Goal: Information Seeking & Learning: Check status

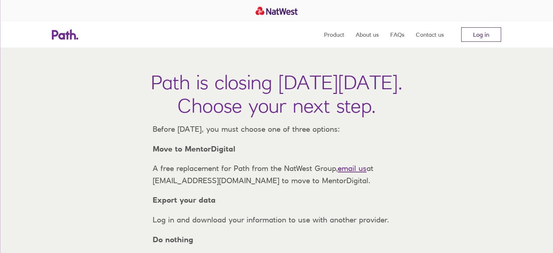
click at [478, 29] on link "Log in" at bounding box center [481, 34] width 40 height 14
click at [477, 34] on link "Log in" at bounding box center [481, 34] width 40 height 14
click at [476, 31] on link "Log in" at bounding box center [481, 34] width 40 height 14
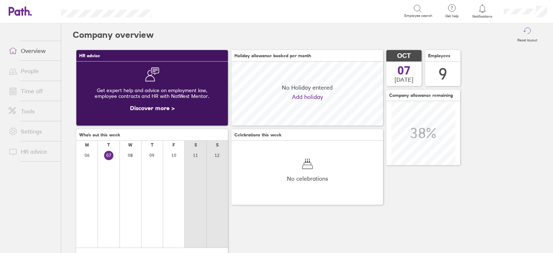
scroll to position [64, 152]
click at [29, 68] on link "People" at bounding box center [32, 71] width 58 height 14
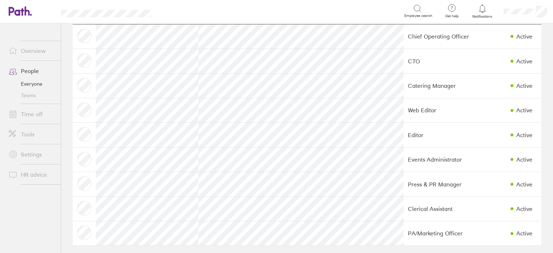
scroll to position [43, 0]
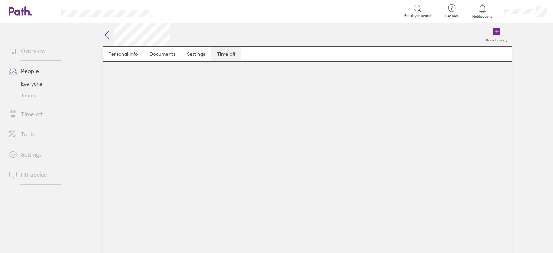
click at [228, 50] on link "Time off" at bounding box center [226, 54] width 30 height 14
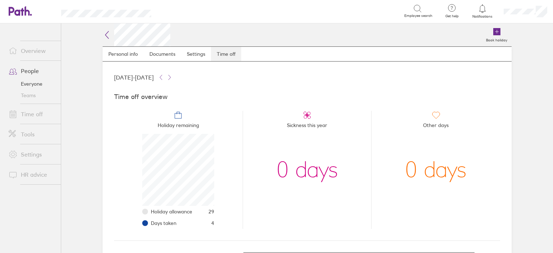
scroll to position [72, 72]
click at [110, 55] on link "Personal info" at bounding box center [123, 54] width 41 height 14
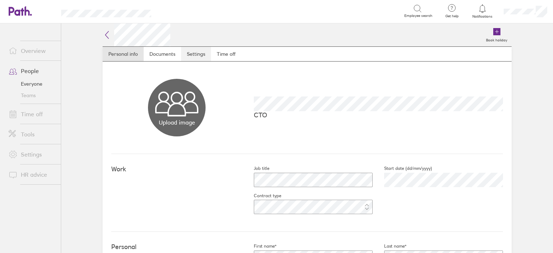
click at [192, 53] on link "Settings" at bounding box center [196, 54] width 30 height 14
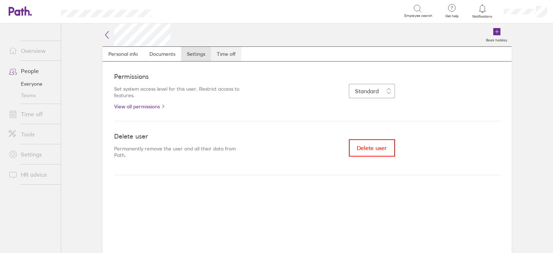
click at [215, 51] on link "Time off" at bounding box center [226, 54] width 30 height 14
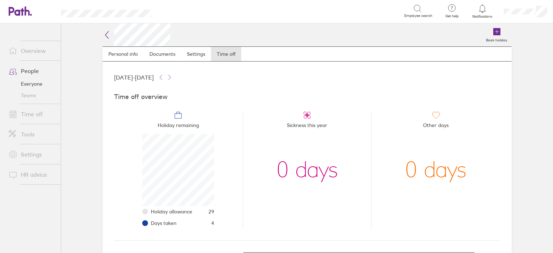
click at [108, 34] on icon at bounding box center [107, 35] width 9 height 9
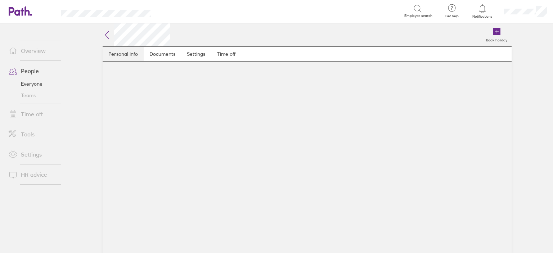
click at [126, 57] on link "Personal info" at bounding box center [123, 54] width 41 height 14
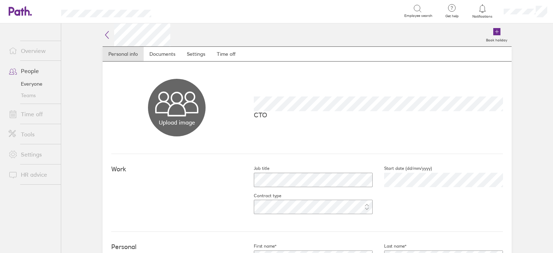
click at [108, 35] on icon at bounding box center [107, 35] width 9 height 9
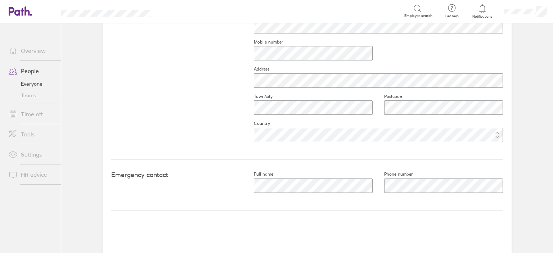
scroll to position [46, 0]
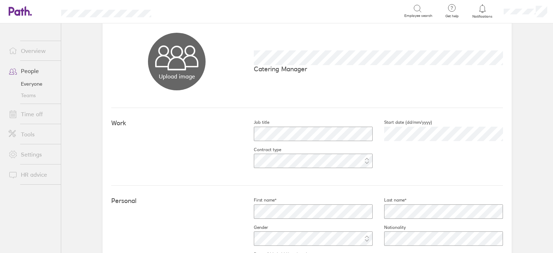
click at [31, 73] on link "People" at bounding box center [32, 71] width 58 height 14
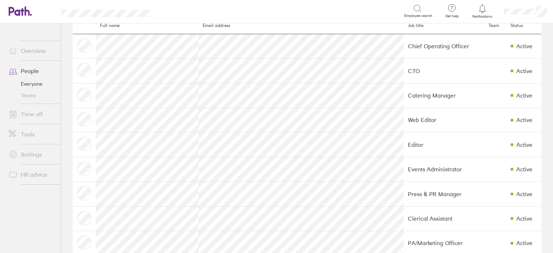
scroll to position [41, 0]
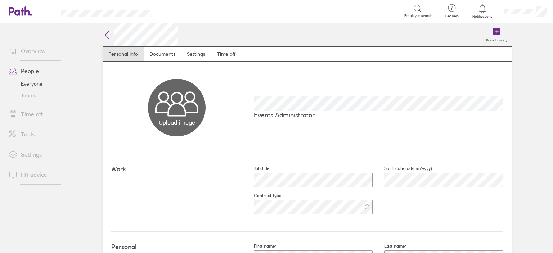
click at [35, 70] on link "People" at bounding box center [32, 71] width 58 height 14
click at [202, 52] on link "Settings" at bounding box center [196, 54] width 30 height 14
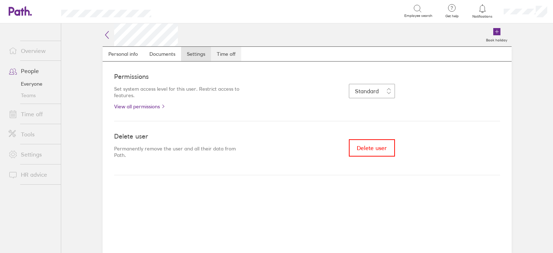
click at [235, 52] on link "Time off" at bounding box center [226, 54] width 30 height 14
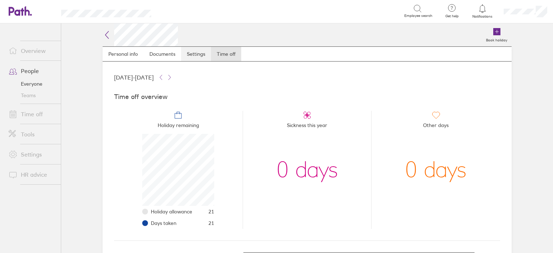
scroll to position [72, 72]
click at [137, 54] on link "Personal info" at bounding box center [123, 54] width 41 height 14
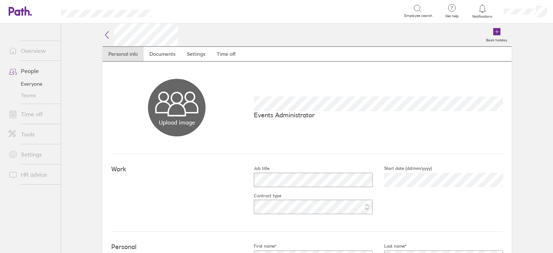
click at [108, 37] on icon at bounding box center [107, 35] width 9 height 9
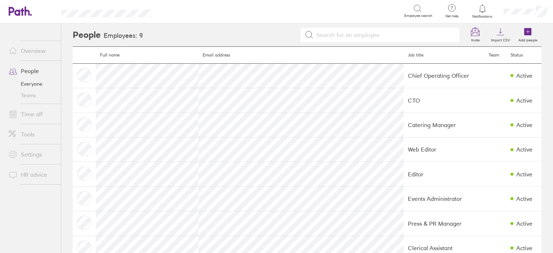
scroll to position [41, 0]
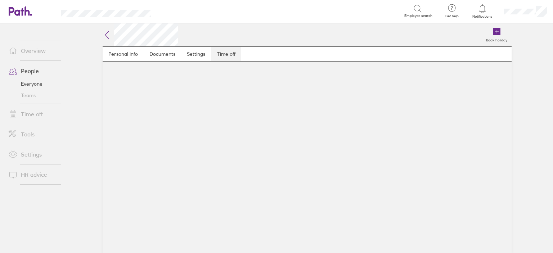
click at [227, 51] on link "Time off" at bounding box center [226, 54] width 30 height 14
click at [193, 57] on link "Settings" at bounding box center [196, 54] width 30 height 14
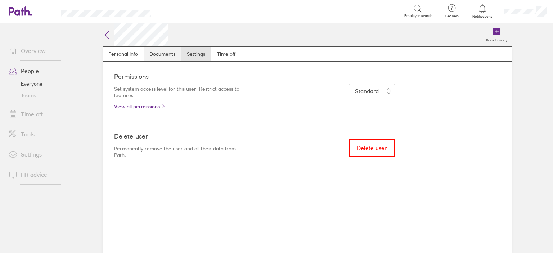
click at [169, 57] on link "Documents" at bounding box center [162, 54] width 37 height 14
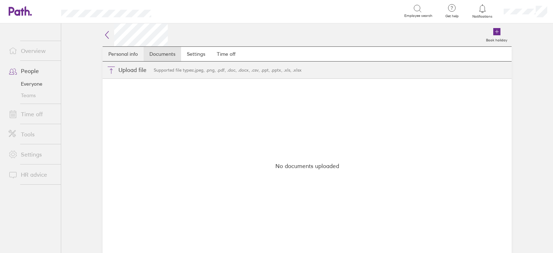
click at [128, 55] on link "Personal info" at bounding box center [123, 54] width 41 height 14
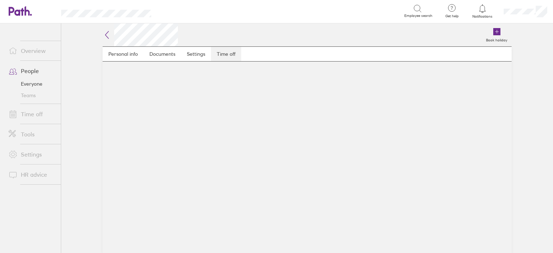
click at [224, 53] on link "Time off" at bounding box center [226, 54] width 30 height 14
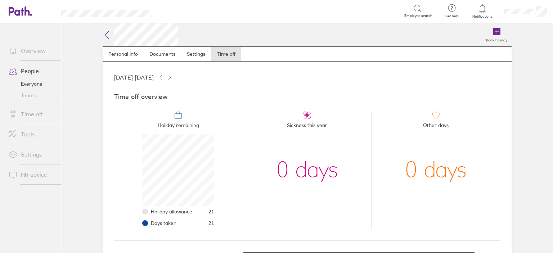
scroll to position [72, 72]
click at [227, 55] on link "Time off" at bounding box center [226, 54] width 30 height 14
click at [114, 36] on h2 at bounding box center [140, 34] width 75 height 23
click at [98, 37] on div "Book holiday Personal info Documents Settings Time off 01 Jan 2025 - 31 Dec 202…" at bounding box center [307, 138] width 432 height 230
click at [113, 33] on h2 at bounding box center [140, 34] width 75 height 23
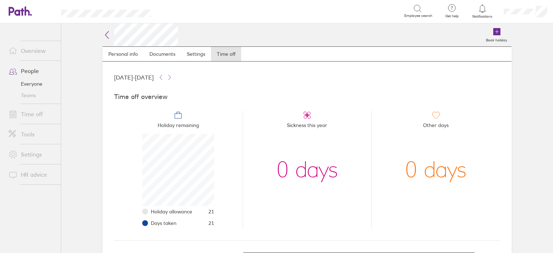
click at [108, 36] on icon at bounding box center [107, 35] width 9 height 9
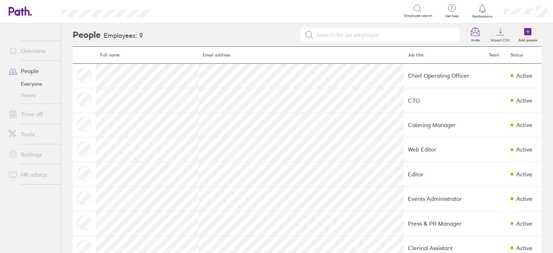
scroll to position [41, 0]
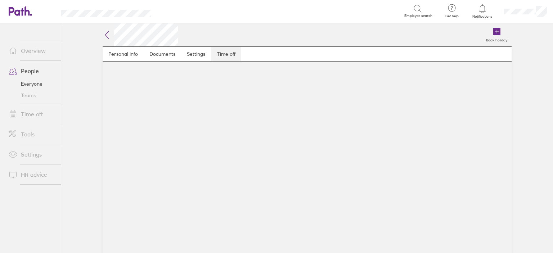
click at [231, 55] on link "Time off" at bounding box center [226, 54] width 30 height 14
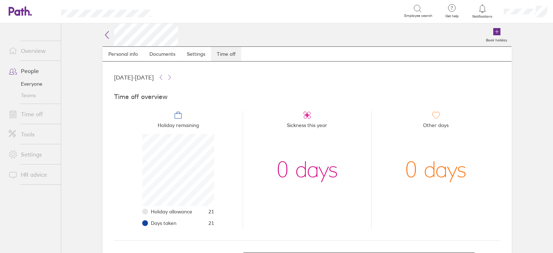
scroll to position [72, 72]
click at [107, 37] on icon at bounding box center [106, 34] width 3 height 7
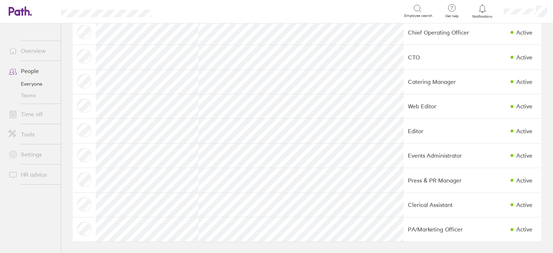
scroll to position [43, 0]
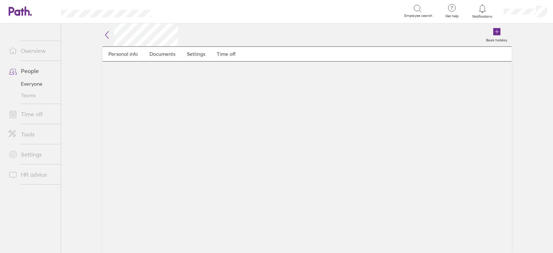
click at [108, 36] on icon at bounding box center [107, 35] width 9 height 9
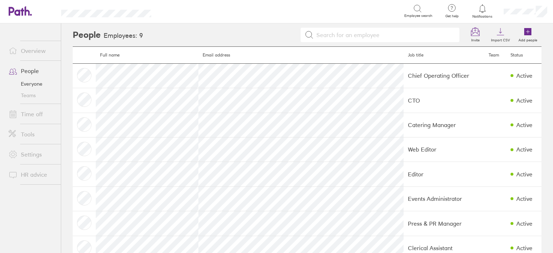
scroll to position [41, 0]
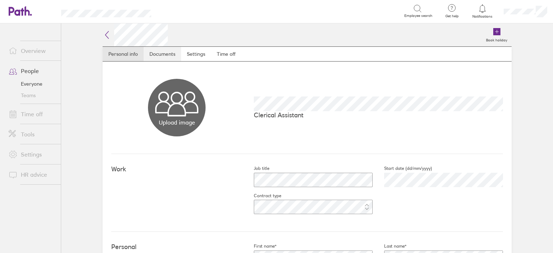
click at [166, 54] on link "Documents" at bounding box center [162, 54] width 37 height 14
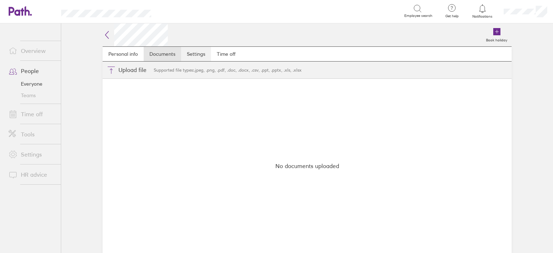
click at [186, 54] on link "Settings" at bounding box center [196, 54] width 30 height 14
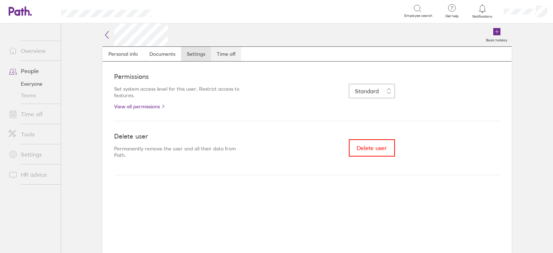
click at [227, 54] on link "Time off" at bounding box center [226, 54] width 30 height 14
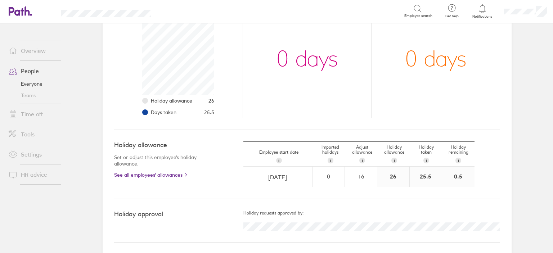
scroll to position [111, 0]
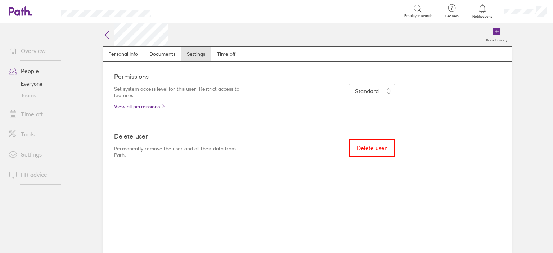
click at [111, 33] on icon at bounding box center [107, 35] width 9 height 9
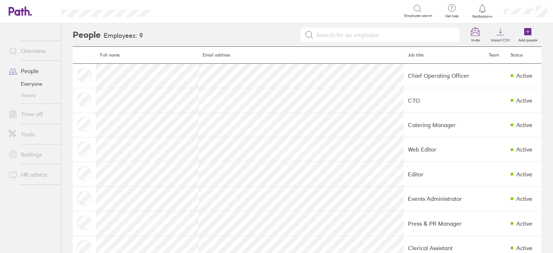
scroll to position [43, 0]
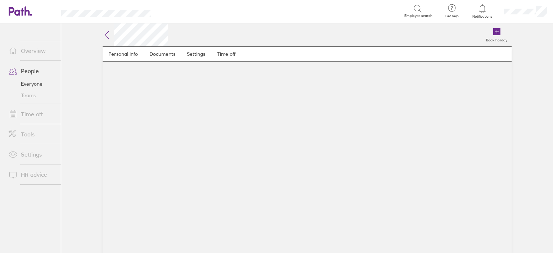
click at [107, 34] on icon at bounding box center [107, 35] width 9 height 9
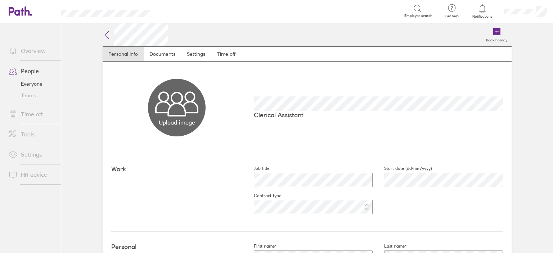
click at [107, 32] on icon at bounding box center [107, 35] width 9 height 9
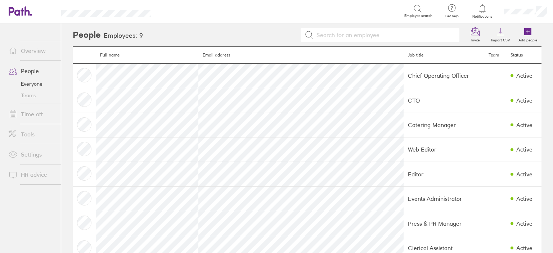
scroll to position [43, 0]
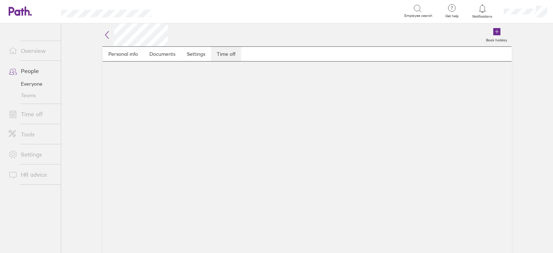
click at [235, 57] on link "Time off" at bounding box center [226, 54] width 30 height 14
click at [224, 53] on link "Time off" at bounding box center [226, 54] width 30 height 14
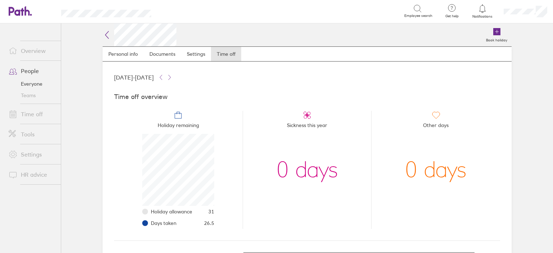
scroll to position [72, 72]
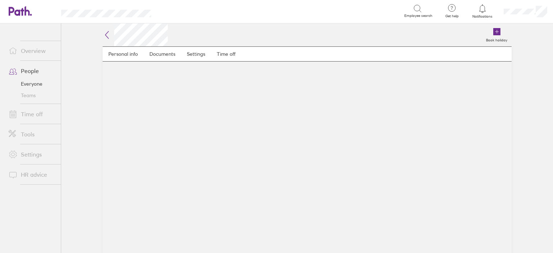
click at [109, 34] on icon at bounding box center [107, 35] width 9 height 9
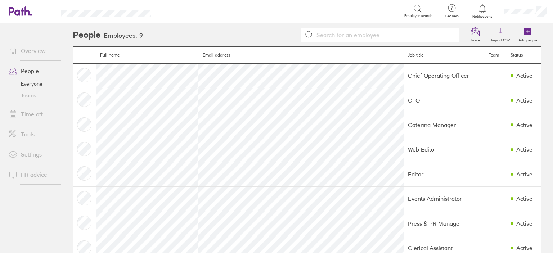
scroll to position [43, 0]
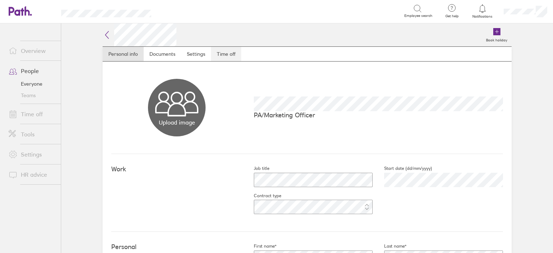
click at [235, 53] on link "Time off" at bounding box center [226, 54] width 30 height 14
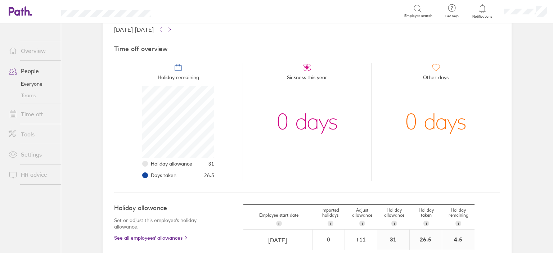
scroll to position [111, 0]
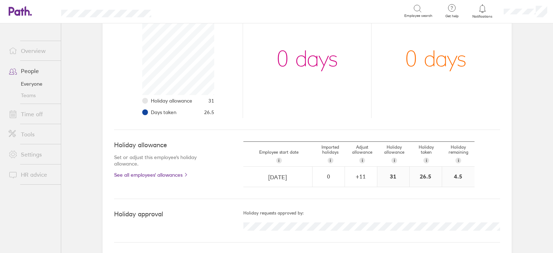
click at [37, 116] on link "Time off" at bounding box center [32, 114] width 58 height 14
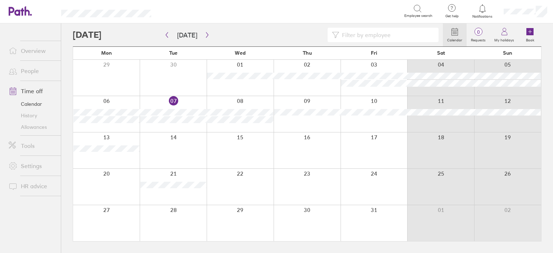
click at [34, 127] on link "Allowances" at bounding box center [32, 127] width 58 height 12
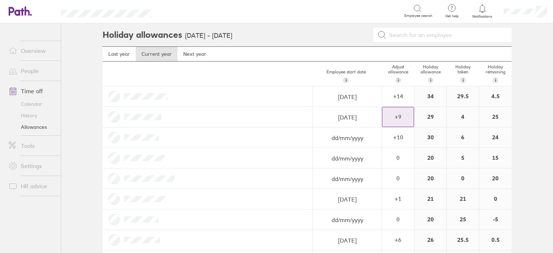
click at [395, 117] on div "+ 9" at bounding box center [397, 116] width 31 height 6
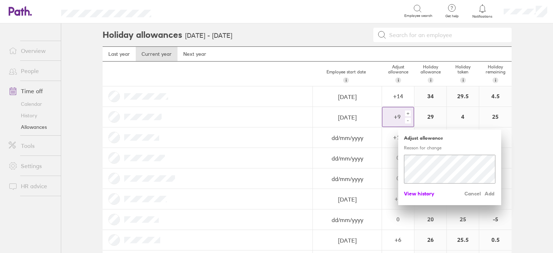
click at [430, 194] on span "View history" at bounding box center [419, 194] width 30 height 12
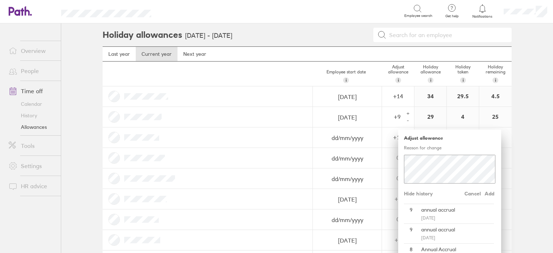
click at [212, 137] on div at bounding box center [208, 137] width 210 height 20
click at [470, 193] on span "Cancel" at bounding box center [472, 194] width 17 height 12
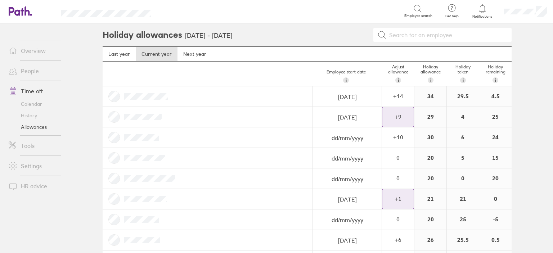
click at [408, 199] on div "+ 1" at bounding box center [397, 198] width 31 height 6
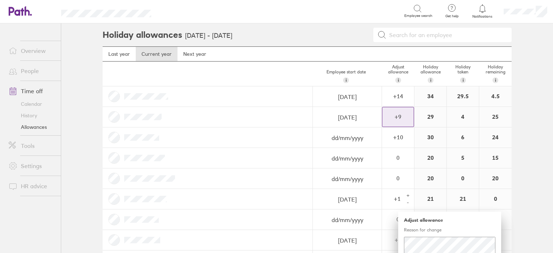
scroll to position [33, 0]
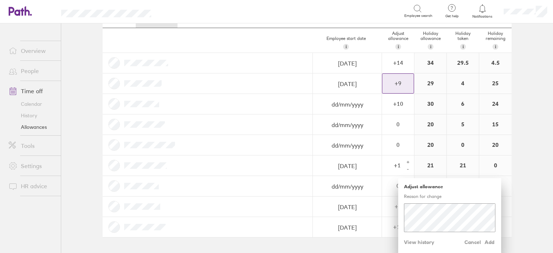
click at [536, 161] on main "Holiday allowances 1 Jan 2025 - 31 Dec 2025 Last year Current year Next year Em…" at bounding box center [307, 138] width 492 height 230
click at [472, 244] on span "Cancel" at bounding box center [472, 243] width 17 height 12
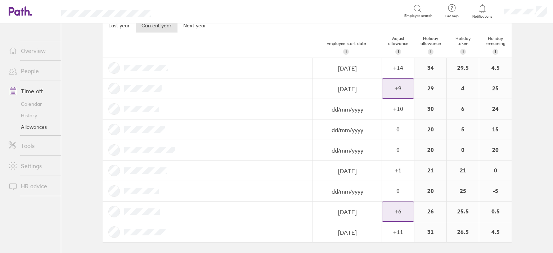
click at [406, 209] on div "+ 6" at bounding box center [397, 211] width 31 height 6
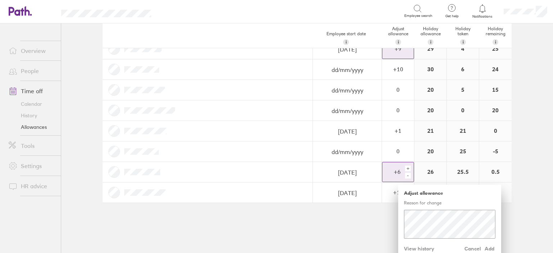
scroll to position [75, 0]
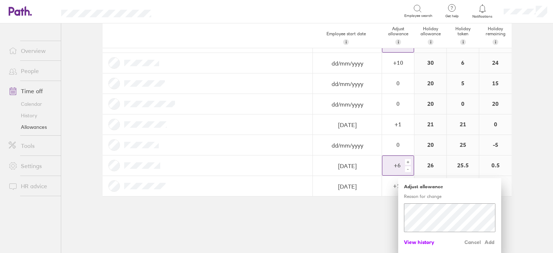
click at [421, 243] on span "View history" at bounding box center [419, 243] width 30 height 12
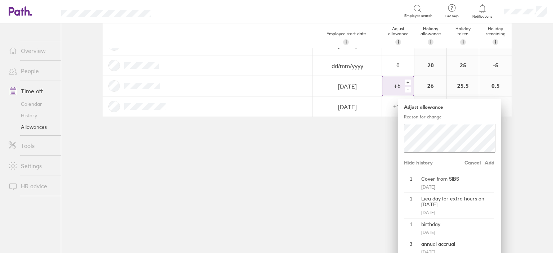
scroll to position [199, 0]
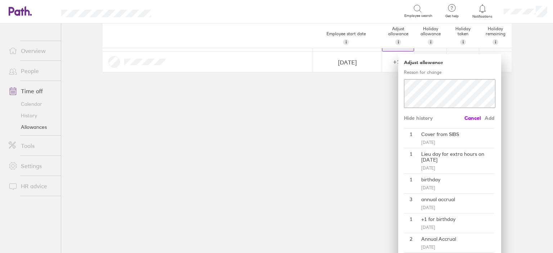
click at [475, 120] on span "Cancel" at bounding box center [472, 118] width 17 height 12
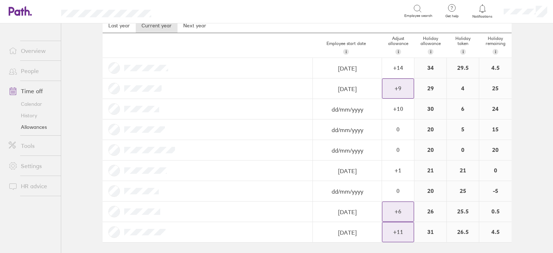
click at [404, 234] on div "+ 11" at bounding box center [397, 232] width 31 height 6
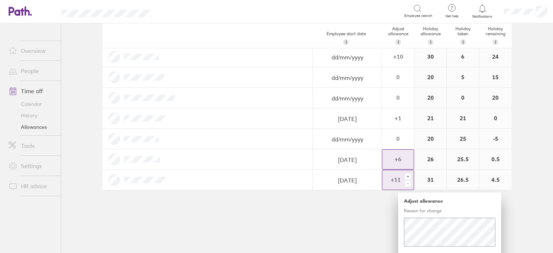
scroll to position [95, 0]
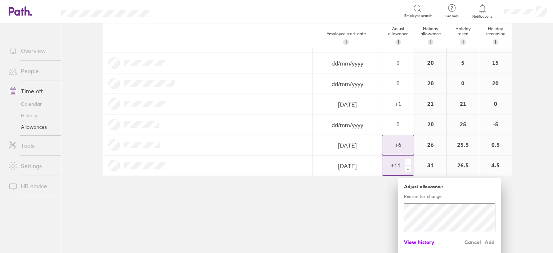
click at [424, 242] on span "View history" at bounding box center [419, 243] width 30 height 12
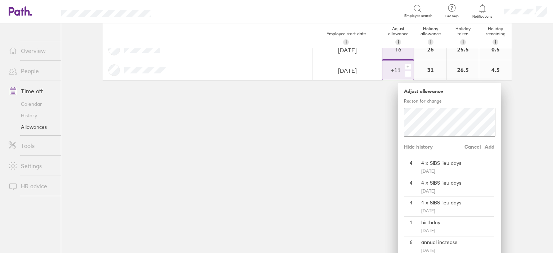
scroll to position [219, 0]
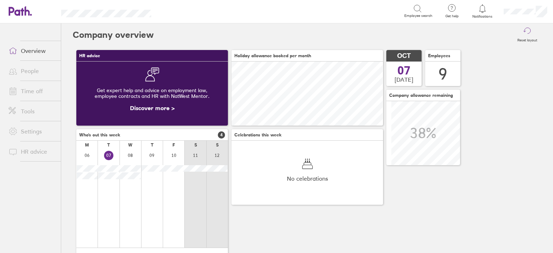
scroll to position [64, 152]
click at [31, 68] on link "People" at bounding box center [32, 71] width 58 height 14
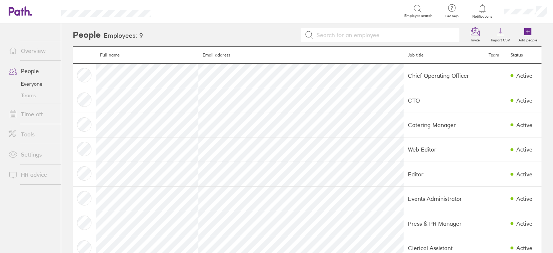
click at [38, 111] on link "Time off" at bounding box center [32, 114] width 58 height 14
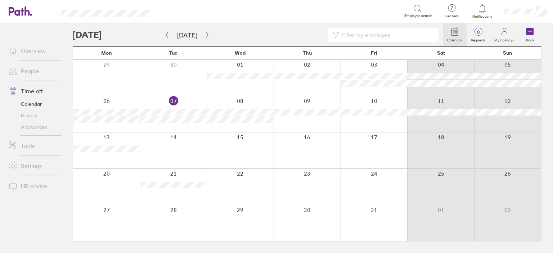
click at [32, 129] on link "Allowances" at bounding box center [32, 127] width 58 height 12
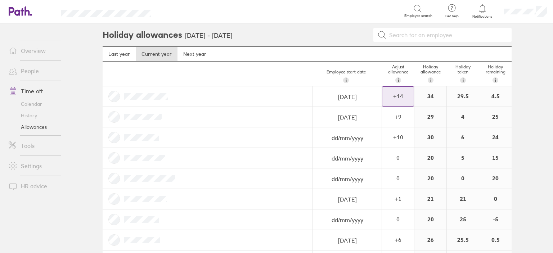
click at [385, 98] on div "+ 14" at bounding box center [397, 96] width 31 height 6
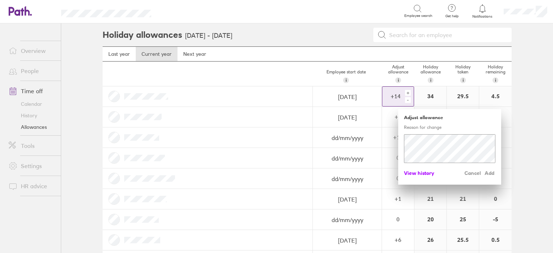
click at [425, 176] on span "View history" at bounding box center [419, 173] width 30 height 12
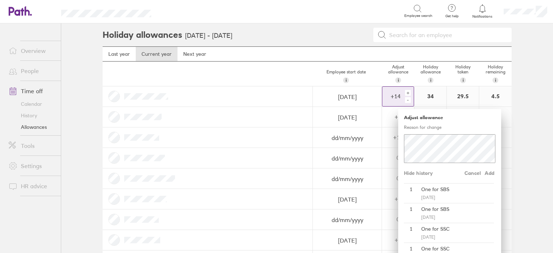
scroll to position [83, 0]
